Goal: Check status: Check status

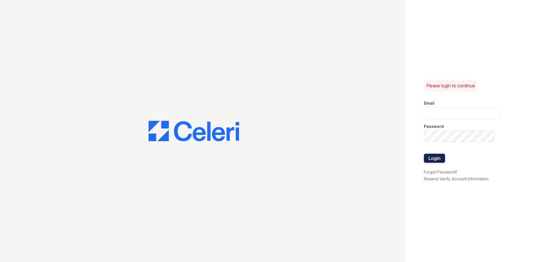
type input "[EMAIL_ADDRESS][DOMAIN_NAME]"
click at [443, 161] on button "Login" at bounding box center [434, 157] width 21 height 9
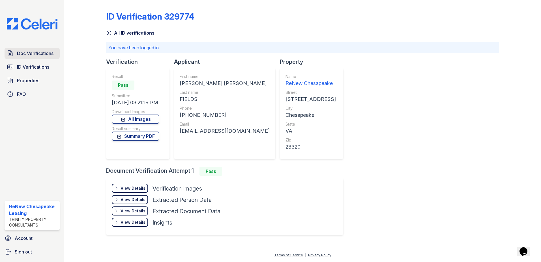
click at [27, 59] on link "Doc Verifications" at bounding box center [32, 53] width 55 height 11
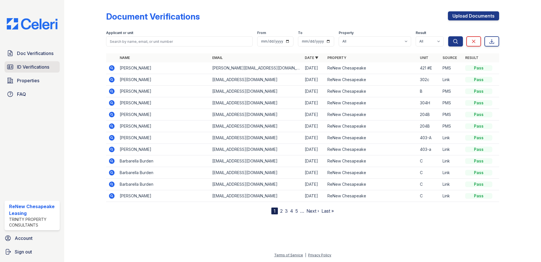
click at [25, 70] on span "ID Verifications" at bounding box center [33, 66] width 32 height 7
